Goal: Task Accomplishment & Management: Use online tool/utility

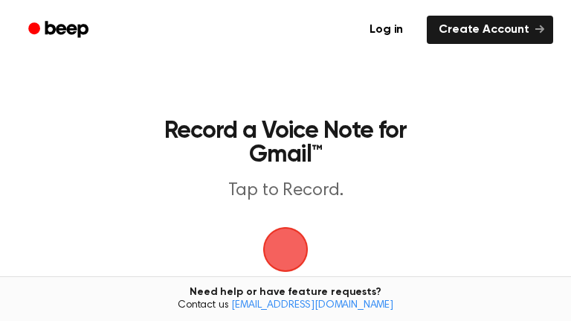
click at [285, 245] on span "button" at bounding box center [286, 249] width 42 height 42
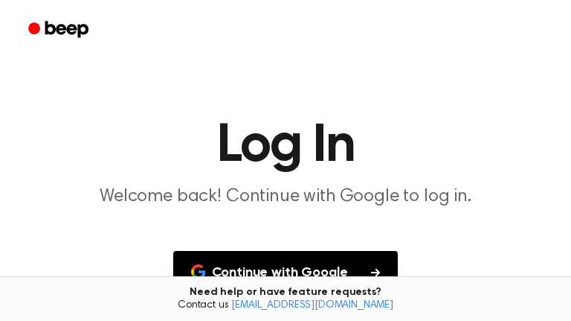
click at [285, 245] on main "Log In Welcome back! Continue with Google to log in. Continue with Google Don’t…" at bounding box center [285, 229] width 571 height 458
click at [292, 272] on button "Continue with Google" at bounding box center [285, 273] width 225 height 44
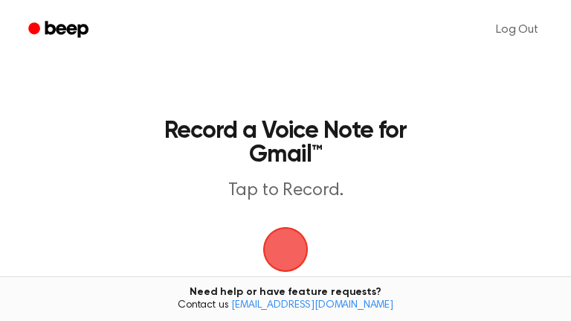
click at [298, 243] on span "button" at bounding box center [286, 249] width 42 height 42
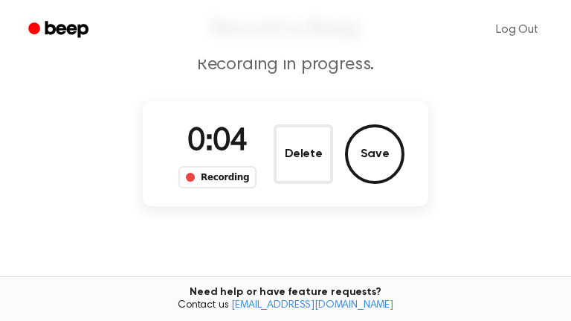
scroll to position [109, 0]
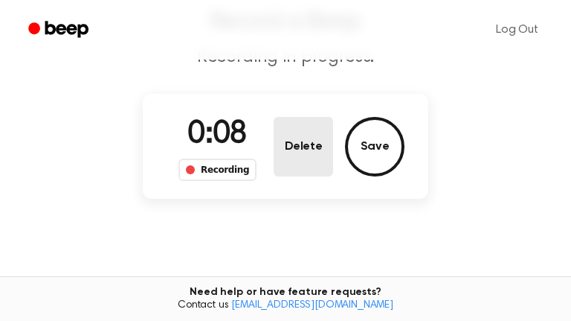
click at [316, 149] on button "Delete" at bounding box center [304, 147] width 60 height 60
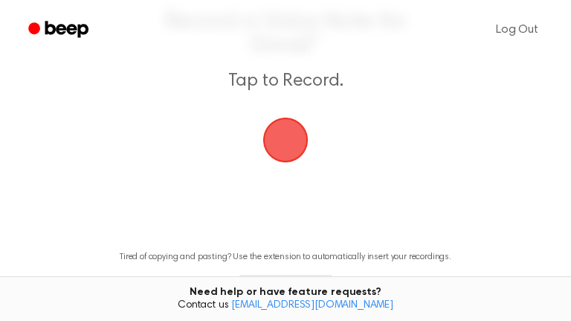
scroll to position [79, 0]
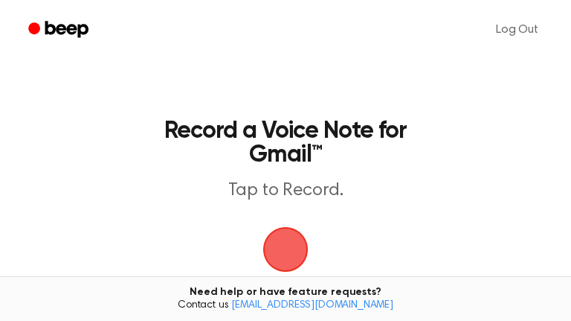
click at [292, 243] on span "button" at bounding box center [286, 249] width 70 height 70
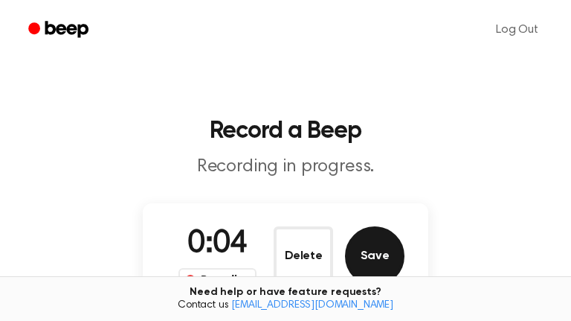
click at [358, 267] on button "Save" at bounding box center [375, 256] width 60 height 60
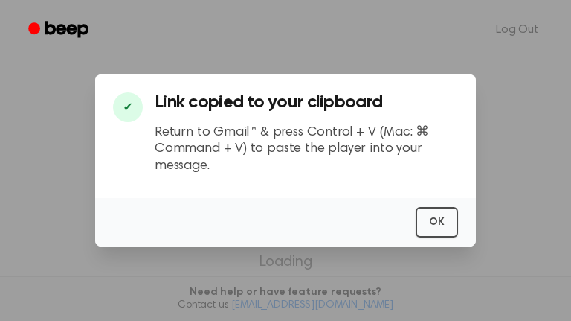
scroll to position [1, 0]
click at [440, 214] on button "OK" at bounding box center [437, 222] width 42 height 31
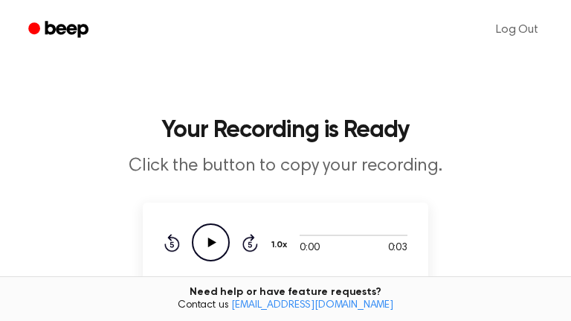
click at [222, 243] on icon "Play Audio" at bounding box center [211, 242] width 38 height 38
drag, startPoint x: 405, startPoint y: 234, endPoint x: 270, endPoint y: 260, distance: 137.2
click at [270, 260] on div "0:03 0:03 Your browser does not support the [object Object] element. 1.0x Rewin…" at bounding box center [286, 242] width 244 height 38
click at [235, 231] on div "Rewind 5 seconds Play Audio Skip 5 seconds" at bounding box center [211, 242] width 94 height 38
click at [219, 233] on icon "Play Audio" at bounding box center [211, 242] width 38 height 38
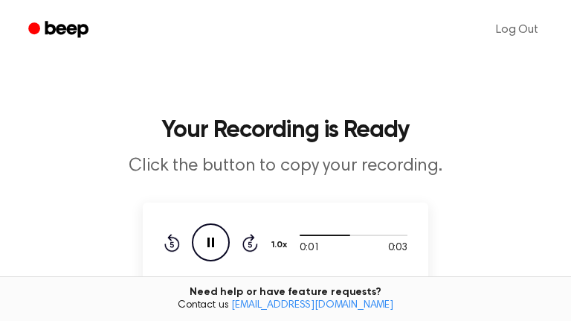
click at [255, 233] on icon "Skip 5 seconds" at bounding box center [250, 242] width 16 height 19
click at [222, 240] on icon "Play Audio" at bounding box center [211, 242] width 38 height 38
click at [172, 238] on icon "Rewind 5 seconds" at bounding box center [172, 242] width 16 height 19
click at [247, 244] on icon "Skip 5 seconds" at bounding box center [250, 242] width 16 height 19
click at [166, 240] on icon "Rewind 5 seconds" at bounding box center [172, 242] width 16 height 19
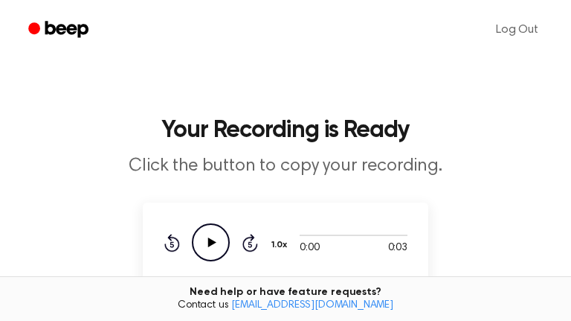
click at [197, 243] on icon "Play Audio" at bounding box center [211, 242] width 38 height 38
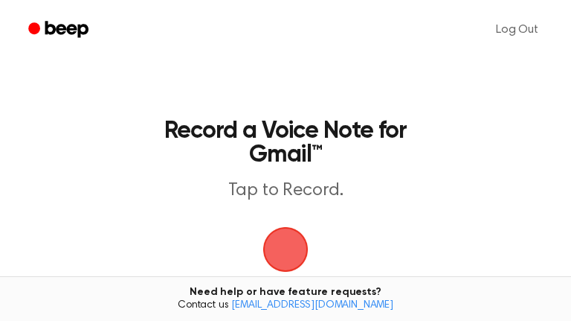
click at [297, 240] on span "button" at bounding box center [286, 249] width 42 height 42
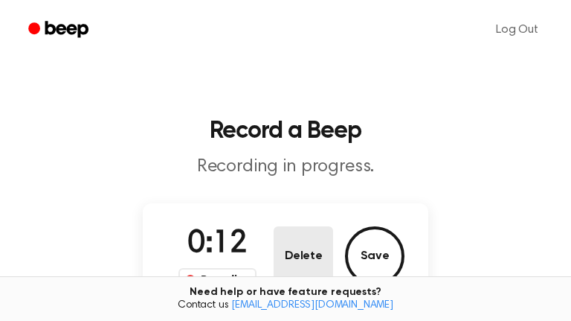
click at [316, 251] on button "Delete" at bounding box center [304, 256] width 60 height 60
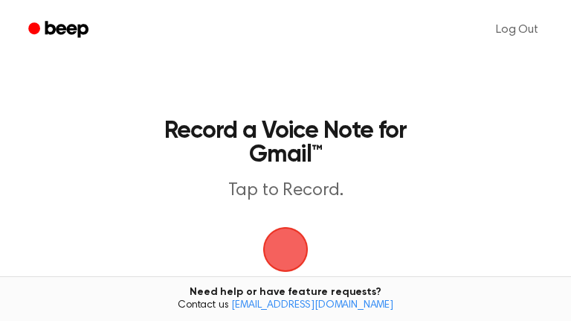
click at [304, 251] on span "button" at bounding box center [286, 249] width 42 height 42
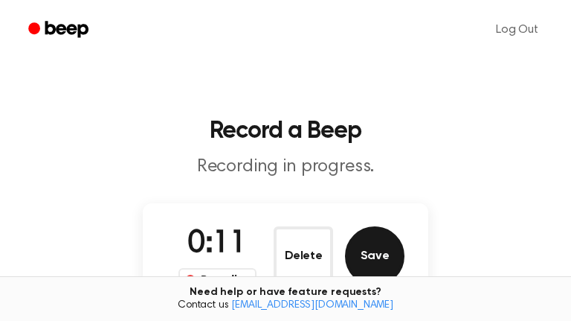
click at [353, 240] on button "Save" at bounding box center [375, 256] width 60 height 60
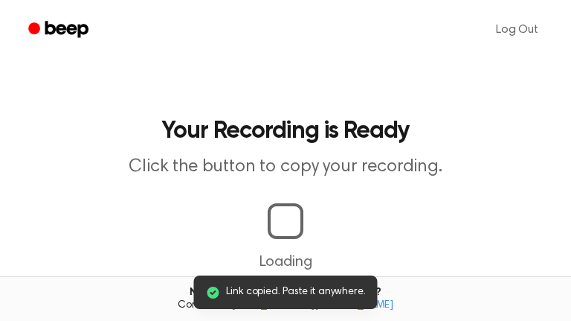
scroll to position [1, 0]
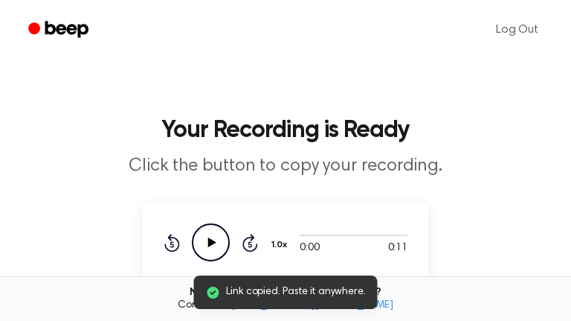
click at [209, 232] on icon "Play Audio" at bounding box center [211, 242] width 38 height 38
click at [209, 232] on icon "Pause Audio" at bounding box center [211, 242] width 38 height 38
click at [209, 232] on icon "Play Audio" at bounding box center [211, 242] width 38 height 38
click at [209, 232] on icon "Pause Audio" at bounding box center [211, 242] width 38 height 38
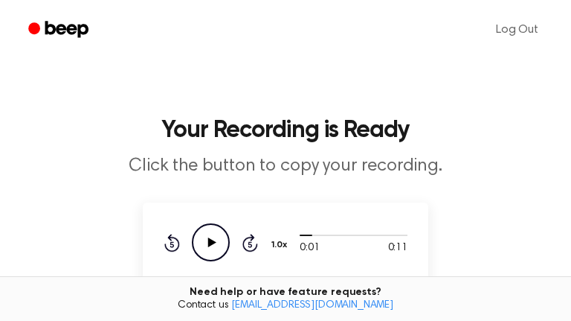
click at [180, 235] on div "Rewind 5 seconds Play Audio Skip 5 seconds" at bounding box center [211, 242] width 94 height 38
click at [178, 239] on icon at bounding box center [172, 243] width 16 height 18
click at [209, 227] on icon "Play Audio" at bounding box center [211, 242] width 38 height 38
click at [251, 239] on icon at bounding box center [251, 243] width 16 height 18
click at [249, 238] on icon "Skip 5 seconds" at bounding box center [250, 242] width 16 height 19
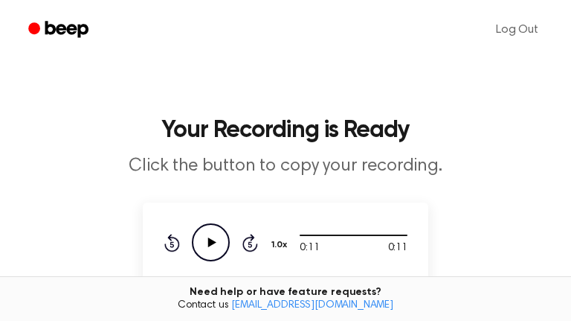
click at [211, 240] on icon at bounding box center [212, 242] width 8 height 10
click at [536, 25] on link "Log Out" at bounding box center [517, 30] width 72 height 36
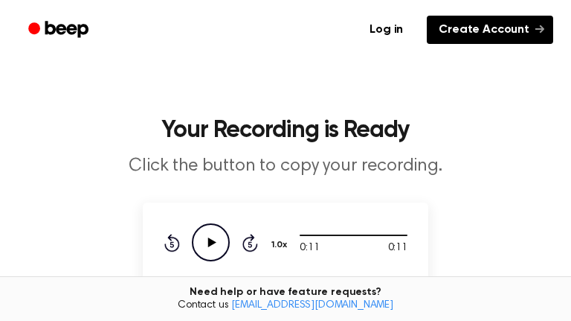
click at [519, 16] on link "Create Account" at bounding box center [490, 30] width 126 height 28
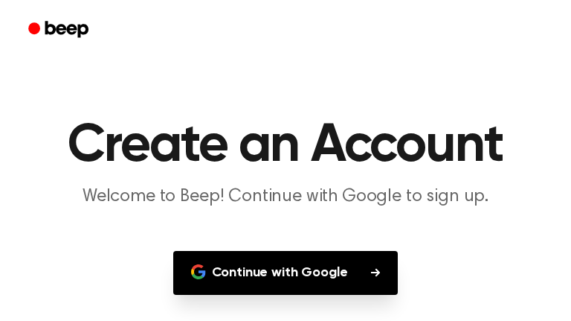
click at [347, 259] on button "Continue with Google" at bounding box center [285, 273] width 225 height 44
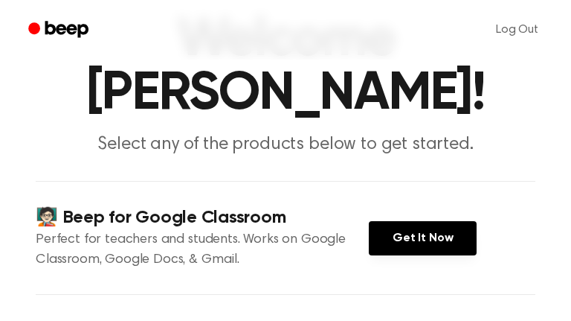
scroll to position [92, 0]
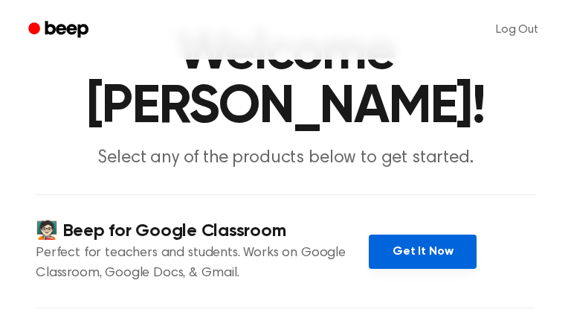
click at [458, 263] on link "Get It Now" at bounding box center [423, 251] width 108 height 34
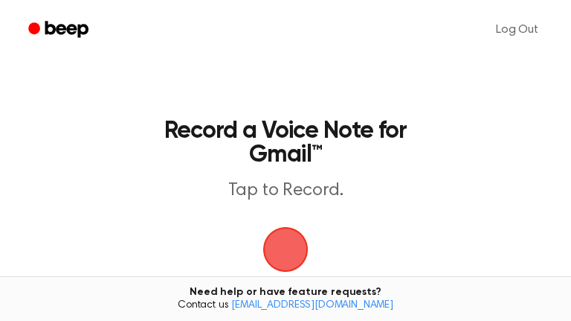
click at [204, 121] on h1 "Record a Voice Note for Gmail™" at bounding box center [286, 143] width 250 height 48
click at [284, 196] on p "Tap to Record." at bounding box center [286, 191] width 250 height 25
click at [285, 196] on p "Tap to Record." at bounding box center [286, 191] width 250 height 25
drag, startPoint x: 285, startPoint y: 196, endPoint x: 307, endPoint y: 173, distance: 31.6
click at [307, 173] on header "Record a Voice Note for Gmail™ Tap to Record." at bounding box center [286, 161] width 250 height 84
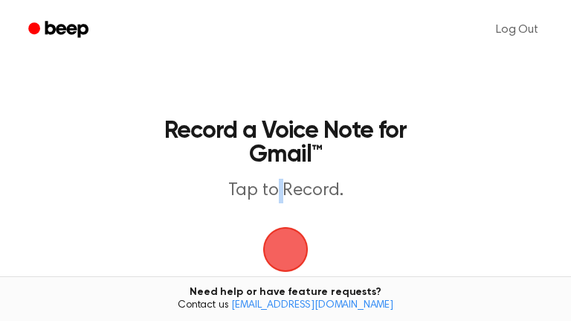
drag, startPoint x: 278, startPoint y: 187, endPoint x: 292, endPoint y: 191, distance: 14.8
click at [292, 191] on p "Tap to Record." at bounding box center [286, 191] width 250 height 25
click at [293, 192] on p "Tap to Record." at bounding box center [286, 191] width 250 height 25
drag, startPoint x: 285, startPoint y: 188, endPoint x: 329, endPoint y: 186, distance: 44.0
click at [329, 186] on p "Tap to Record." at bounding box center [286, 191] width 250 height 25
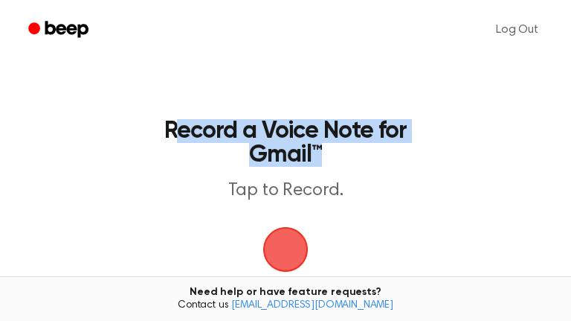
drag, startPoint x: 181, startPoint y: 132, endPoint x: 327, endPoint y: 153, distance: 147.3
click at [327, 153] on h1 "Record a Voice Note for Gmail™" at bounding box center [286, 143] width 250 height 48
click at [298, 251] on span "button" at bounding box center [285, 248] width 81 height 81
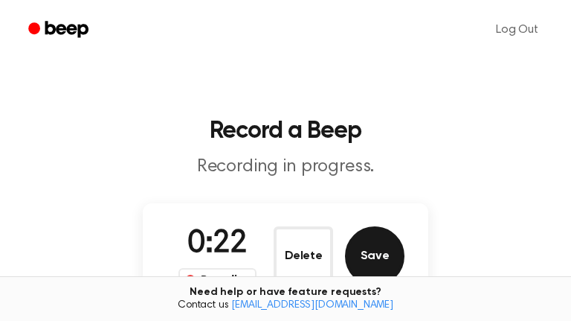
click at [376, 272] on button "Save" at bounding box center [375, 256] width 60 height 60
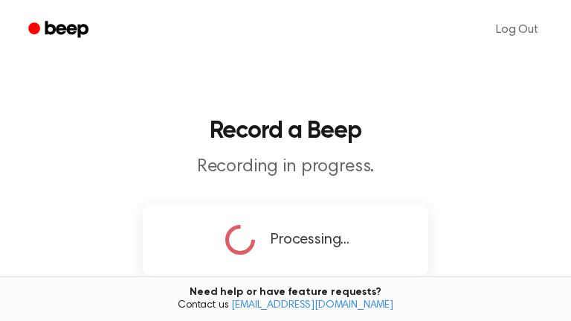
copy h1 "ecord a Voice Note for Gmail™"
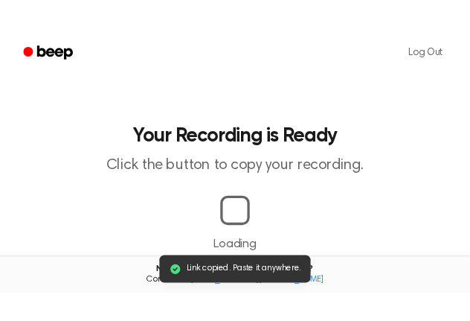
scroll to position [1, 0]
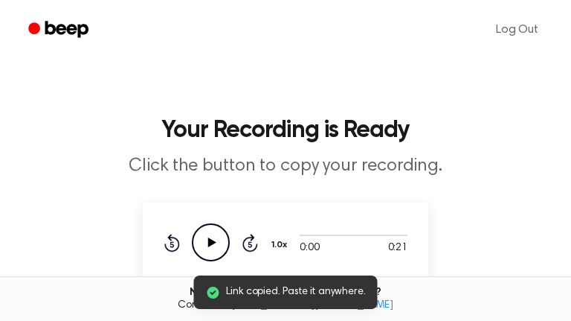
click at [218, 236] on icon "Play Audio" at bounding box center [211, 242] width 38 height 38
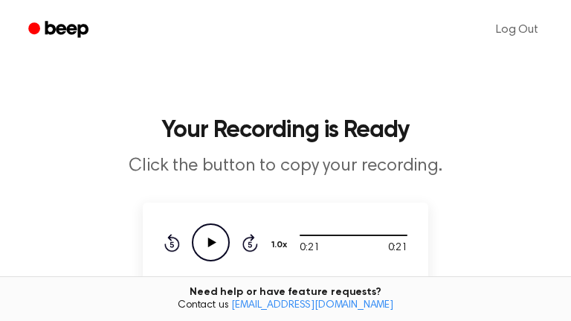
click at [167, 233] on icon "Rewind 5 seconds" at bounding box center [172, 242] width 16 height 19
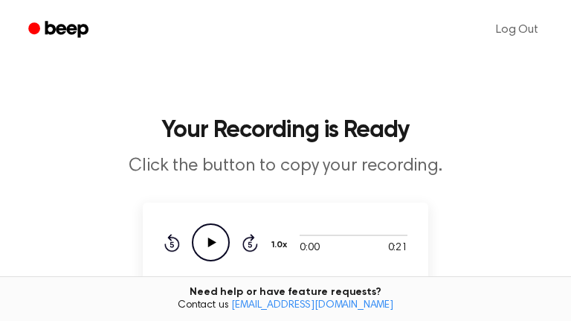
click at [208, 248] on icon "Play Audio" at bounding box center [211, 242] width 38 height 38
click at [168, 241] on icon "Rewind 5 seconds" at bounding box center [172, 242] width 16 height 19
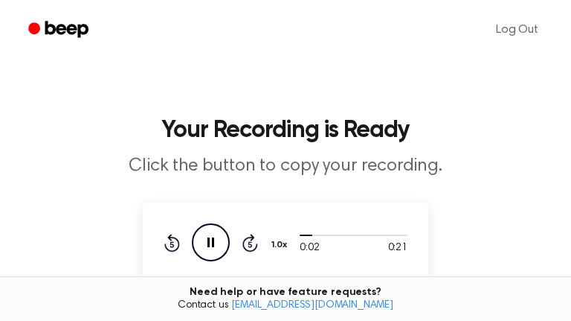
click at [168, 241] on icon "Rewind 5 seconds" at bounding box center [172, 242] width 16 height 19
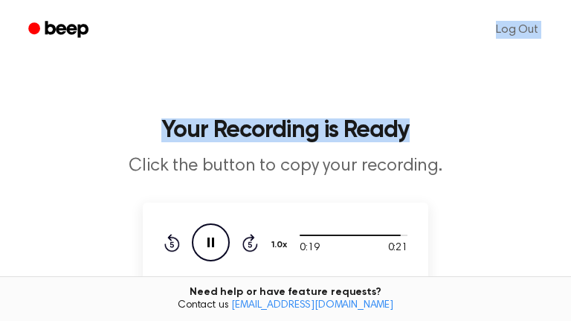
drag, startPoint x: 459, startPoint y: 32, endPoint x: 572, endPoint y: 69, distance: 119.0
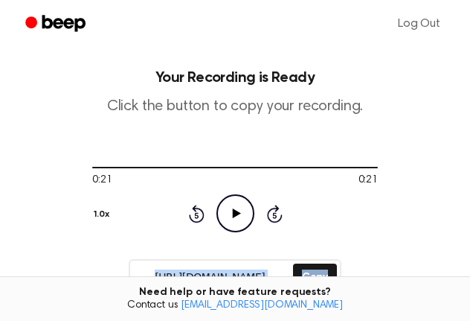
drag, startPoint x: 416, startPoint y: 253, endPoint x: 427, endPoint y: 184, distance: 70.1
click at [427, 184] on main "Your Recording is Ready Click the button to copy your recording. 0:21 0:21 Your…" at bounding box center [235, 281] width 470 height 565
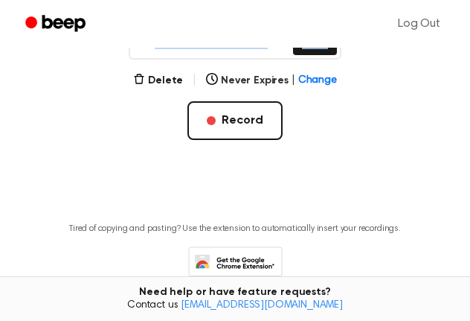
scroll to position [291, 0]
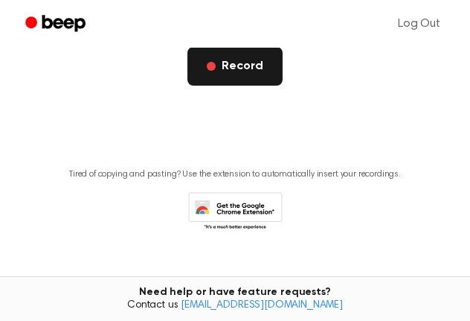
click at [219, 68] on button "Record" at bounding box center [234, 66] width 94 height 39
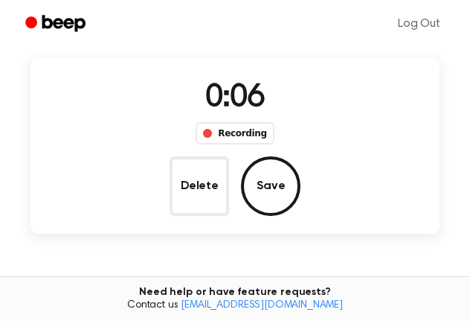
scroll to position [82, 0]
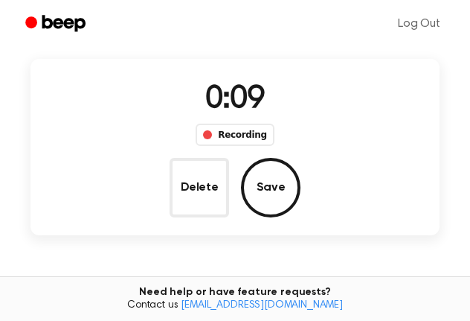
click at [209, 214] on div at bounding box center [209, 214] width 0 height 0
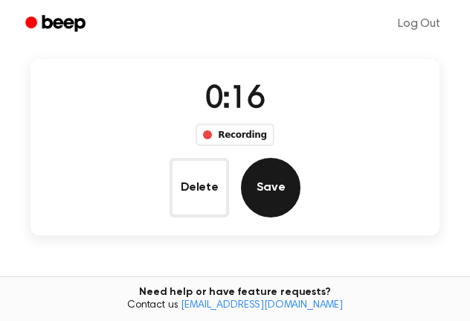
click at [260, 203] on button "Save" at bounding box center [271, 188] width 60 height 60
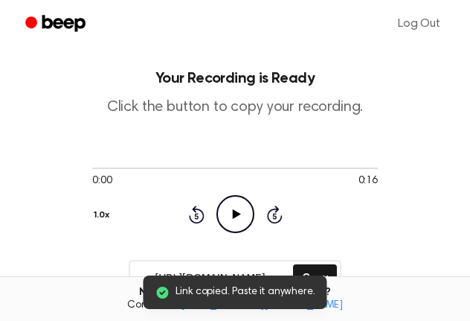
click at [237, 223] on icon "Play Audio" at bounding box center [236, 214] width 38 height 38
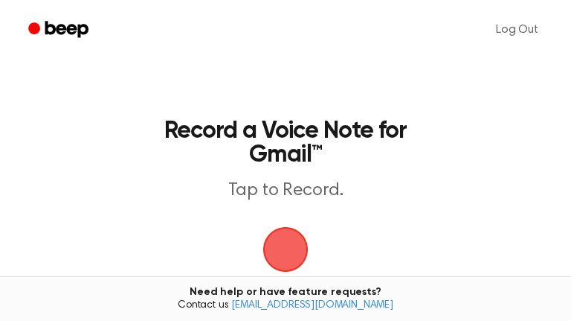
click at [287, 238] on span "button" at bounding box center [286, 249] width 48 height 48
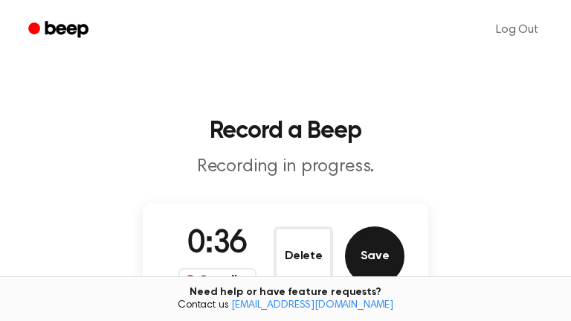
click at [358, 240] on button "Save" at bounding box center [375, 256] width 60 height 60
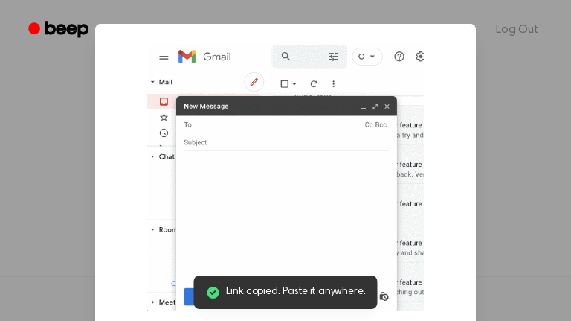
scroll to position [1, 0]
click at [312, 121] on img at bounding box center [285, 176] width 276 height 269
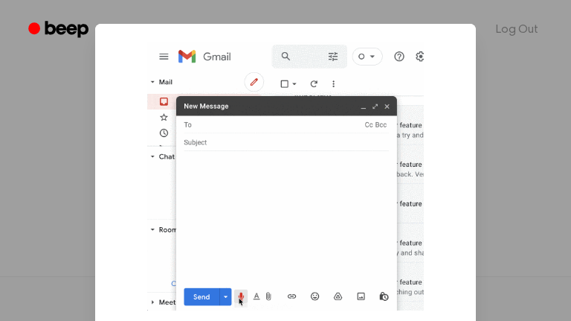
click at [343, 275] on img at bounding box center [285, 176] width 276 height 269
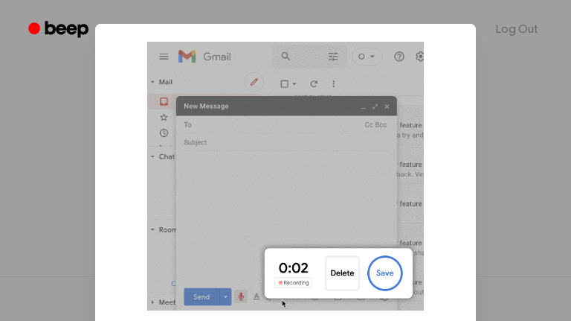
click at [341, 266] on img at bounding box center [285, 176] width 276 height 269
click at [384, 260] on img at bounding box center [285, 176] width 276 height 269
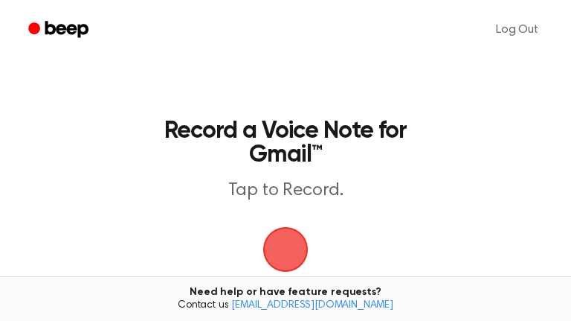
click at [272, 255] on span "button" at bounding box center [285, 249] width 74 height 74
click at [294, 261] on span "button" at bounding box center [285, 249] width 55 height 55
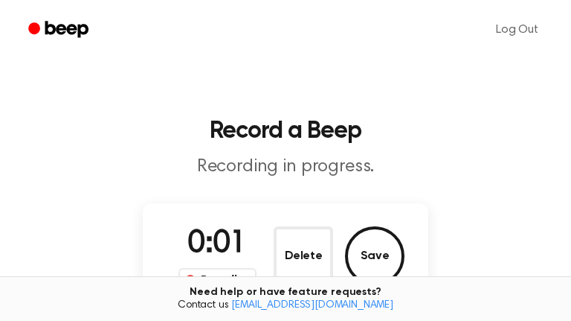
click at [294, 261] on button "Delete" at bounding box center [304, 256] width 60 height 60
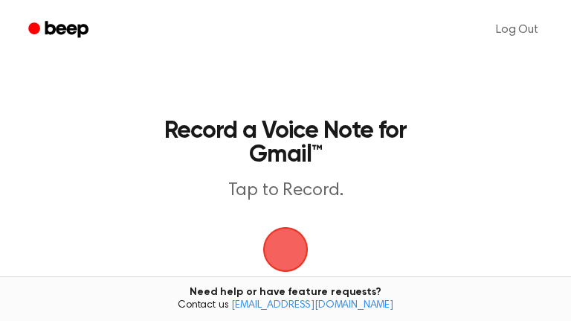
click at [327, 255] on main "Record a Voice Note for Gmail™ Tap to Record. Tired of copying and pasting? Use…" at bounding box center [285, 233] width 571 height 466
click at [295, 254] on span "button" at bounding box center [286, 249] width 42 height 42
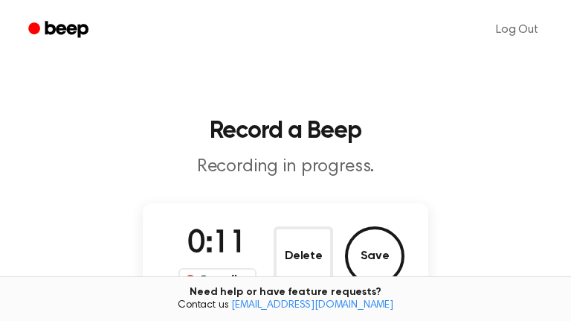
click at [207, 275] on div "Recording" at bounding box center [218, 279] width 78 height 22
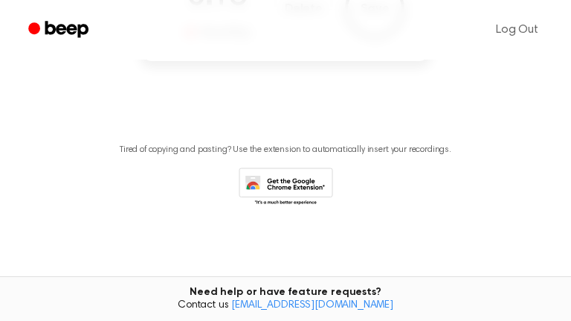
scroll to position [243, 0]
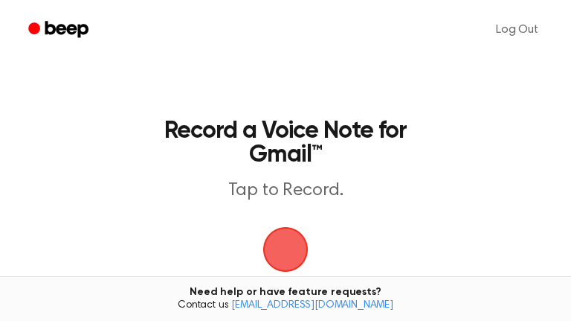
scroll to position [217, 0]
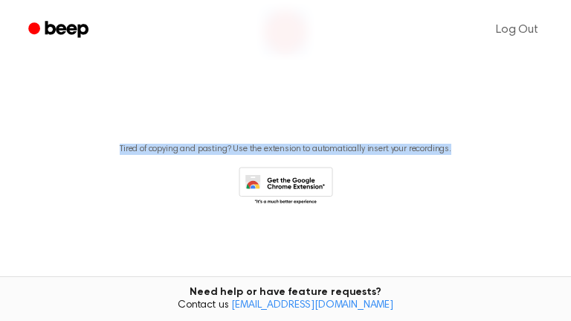
drag, startPoint x: 173, startPoint y: 266, endPoint x: 851, endPoint y: 11, distance: 724.0
click at [571, 11] on html "Log Out Record a Voice Note for Gmail™ Tap to Record. Tired of copying and past…" at bounding box center [285, 52] width 571 height 538
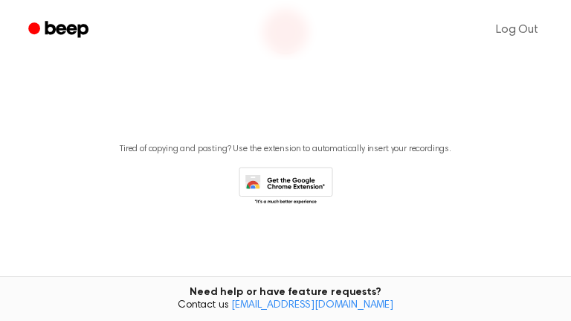
click at [272, 35] on ul "Log Out" at bounding box center [334, 30] width 440 height 36
click at [272, 59] on span "button" at bounding box center [286, 32] width 54 height 54
click at [439, 265] on div "Log Out Record a Beep Recording in progress. 0:03 Recording Delete Save Tired o…" at bounding box center [285, 37] width 571 height 568
click at [100, 194] on div "Tired of copying and pasting? Use the extension to automatically insert your re…" at bounding box center [286, 170] width 536 height 76
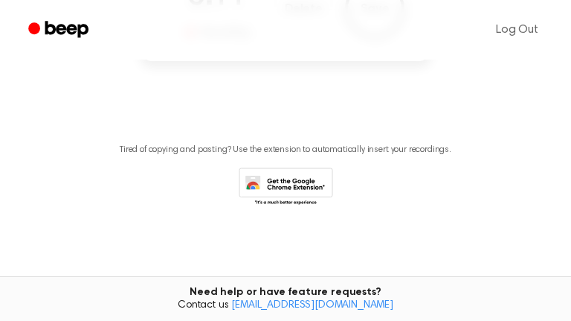
drag, startPoint x: 269, startPoint y: 166, endPoint x: 98, endPoint y: 272, distance: 201.5
click at [98, 272] on div "Log Out Record a Beep Recording in progress. 0:11 Recording Delete Save Tired o…" at bounding box center [285, 37] width 571 height 568
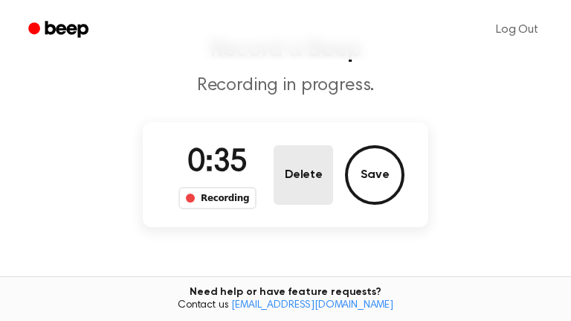
click at [286, 202] on button "Delete" at bounding box center [304, 175] width 60 height 60
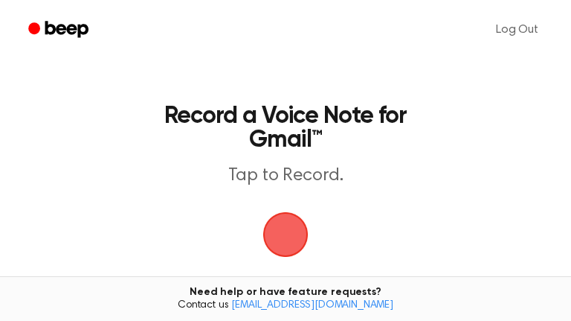
scroll to position [0, 0]
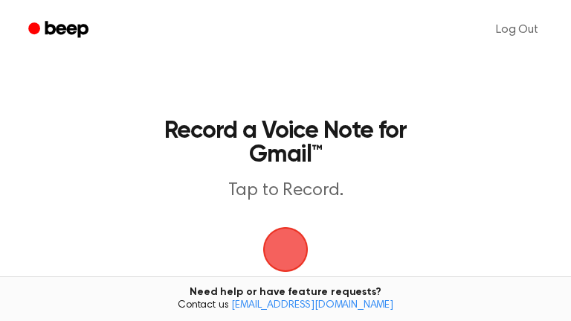
click at [292, 286] on div "Need help or have feature requests? Contact us support@beepaudio.com" at bounding box center [285, 298] width 571 height 45
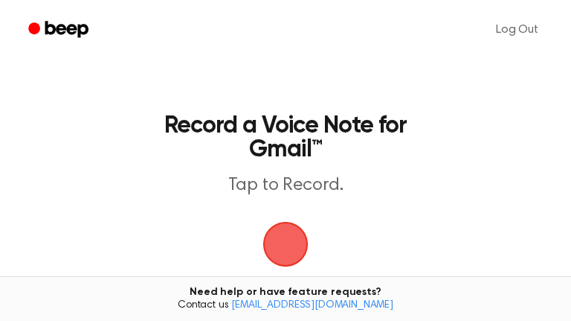
scroll to position [6, 0]
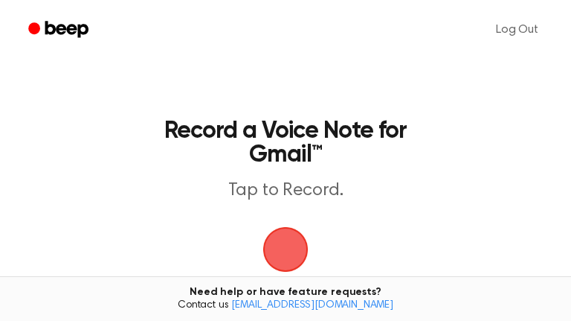
click at [309, 244] on span "button" at bounding box center [285, 249] width 83 height 83
